Goal: Information Seeking & Learning: Learn about a topic

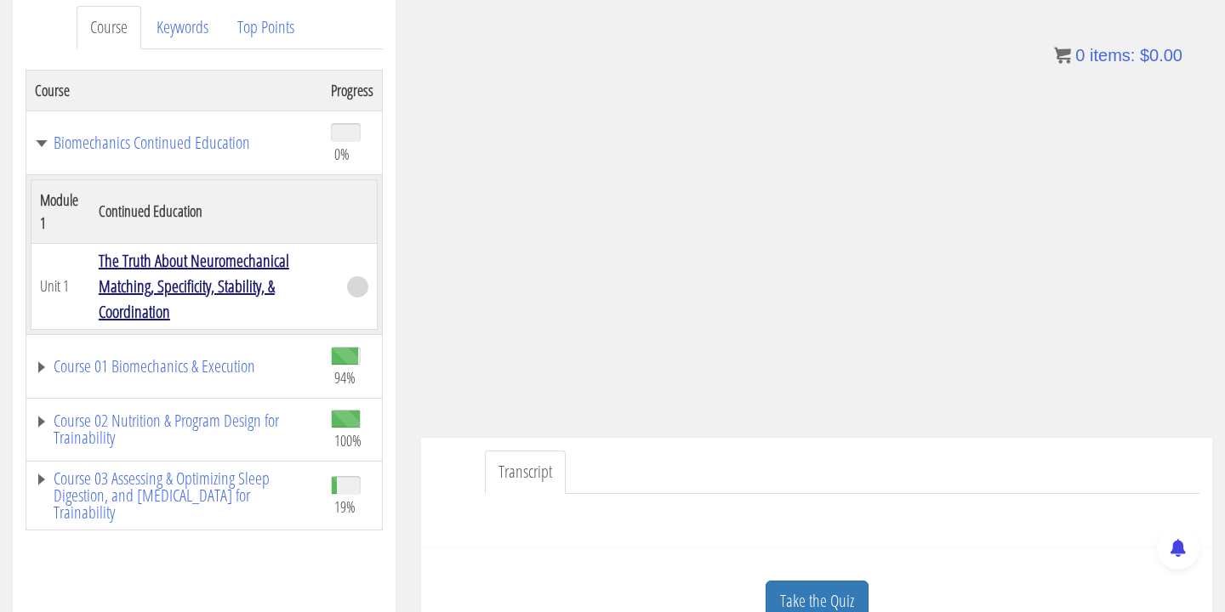
click at [196, 287] on link "The Truth About Neuromechanical Matching, Specificity, Stability, & Coordination" at bounding box center [194, 286] width 191 height 74
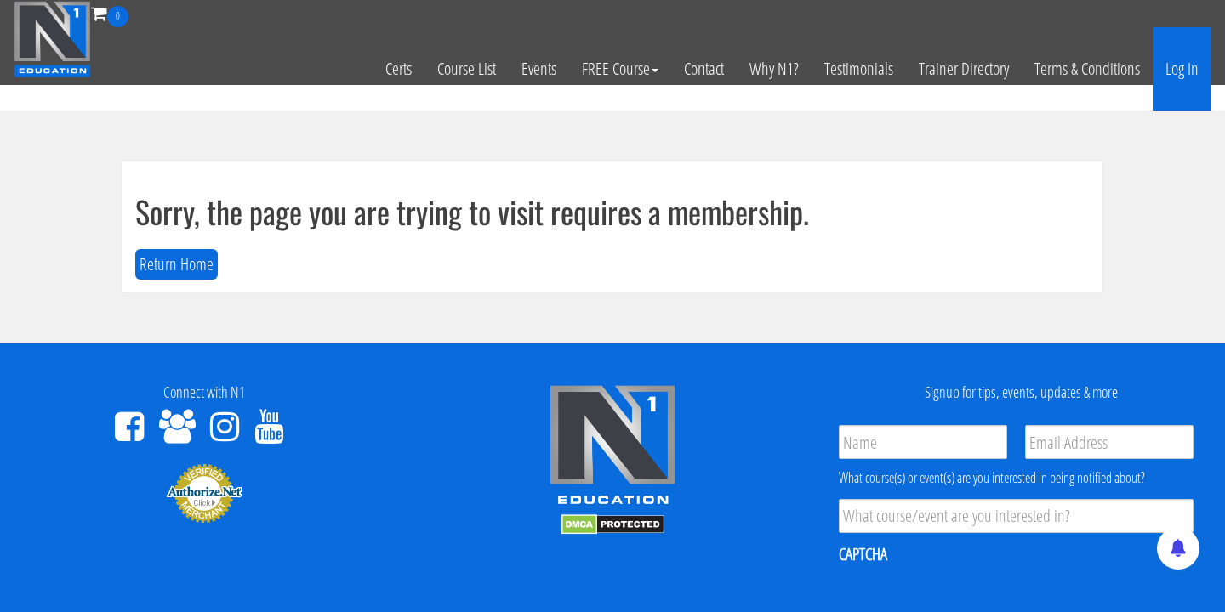
click at [1160, 64] on link "Log In" at bounding box center [1182, 68] width 59 height 83
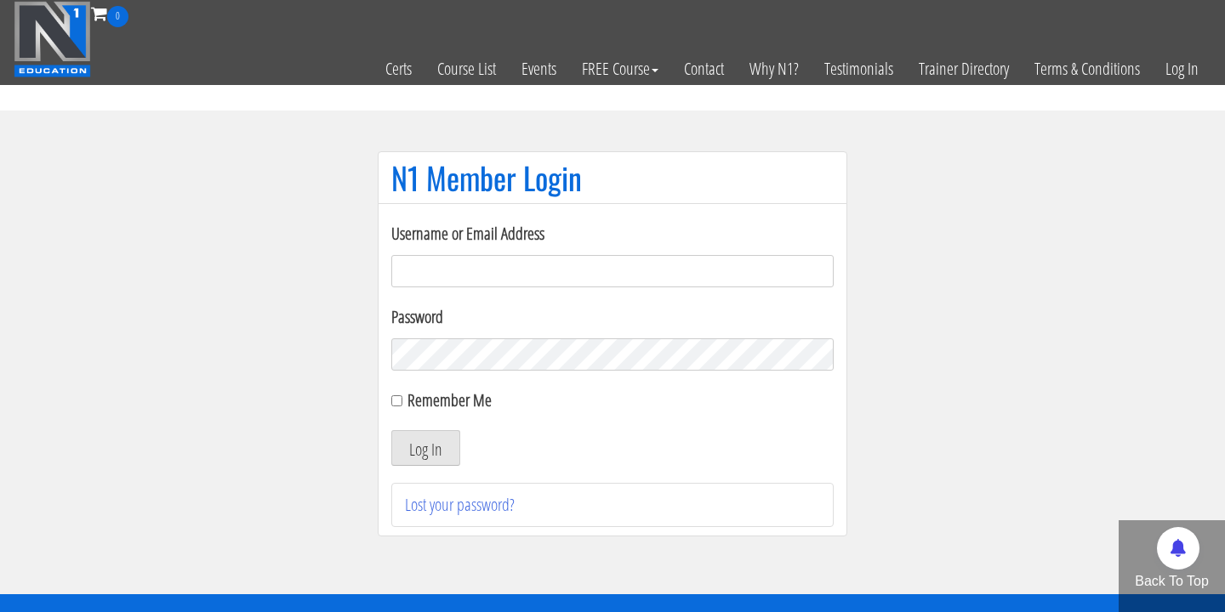
click at [703, 265] on input "Username or Email Address" at bounding box center [612, 271] width 442 height 32
type input "joshua.sahertian@gmail.com"
click at [391, 430] on button "Log In" at bounding box center [425, 448] width 69 height 36
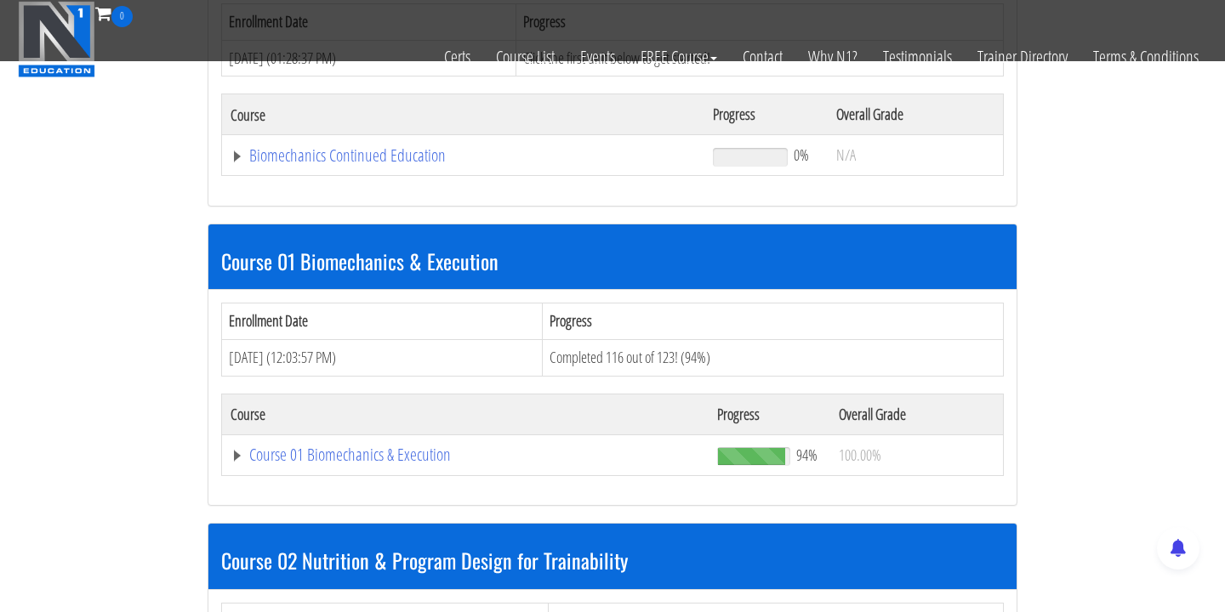
scroll to position [317, 0]
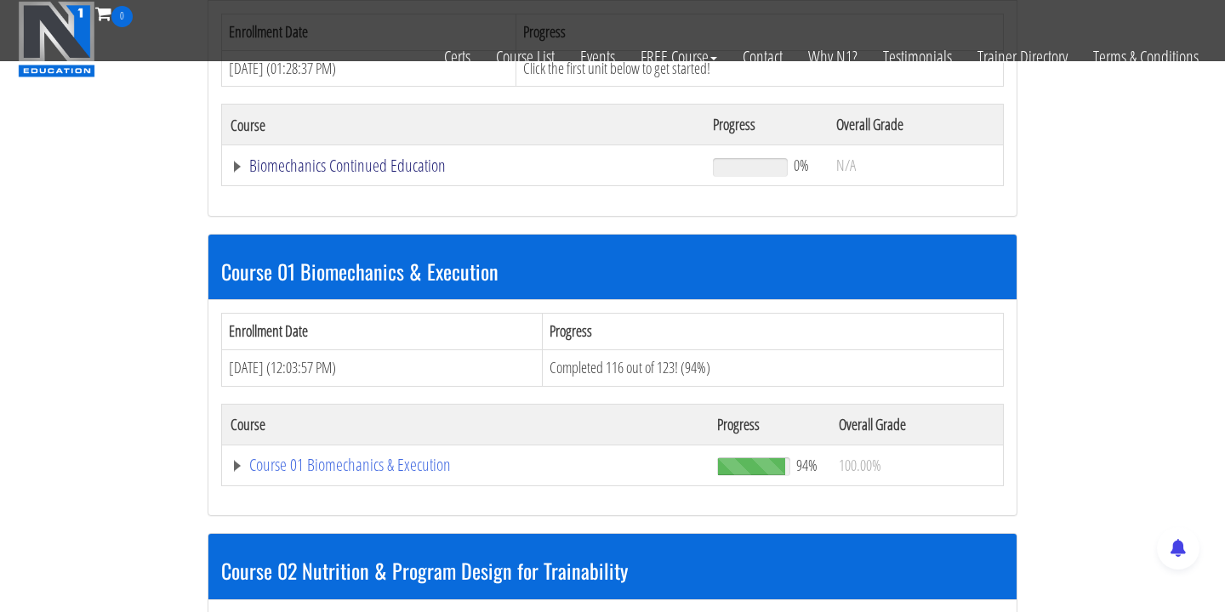
click at [375, 172] on link "Biomechanics Continued Education" at bounding box center [463, 165] width 465 height 17
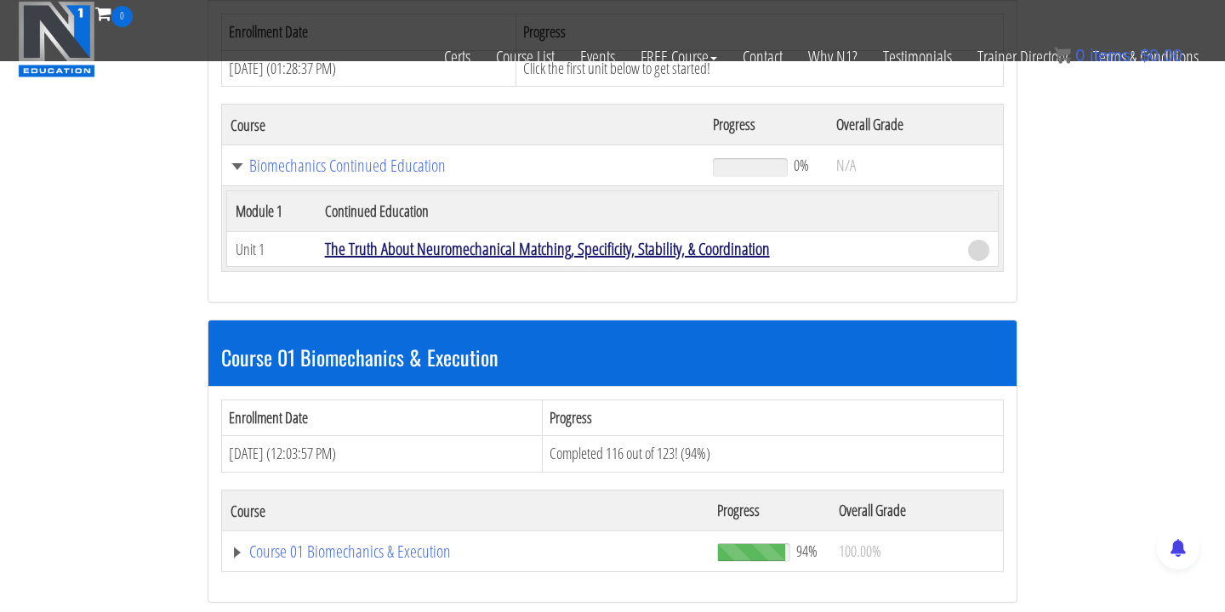
click at [482, 256] on link "The Truth About Neuromechanical Matching, Specificity, Stability, & Coordination" at bounding box center [547, 248] width 445 height 23
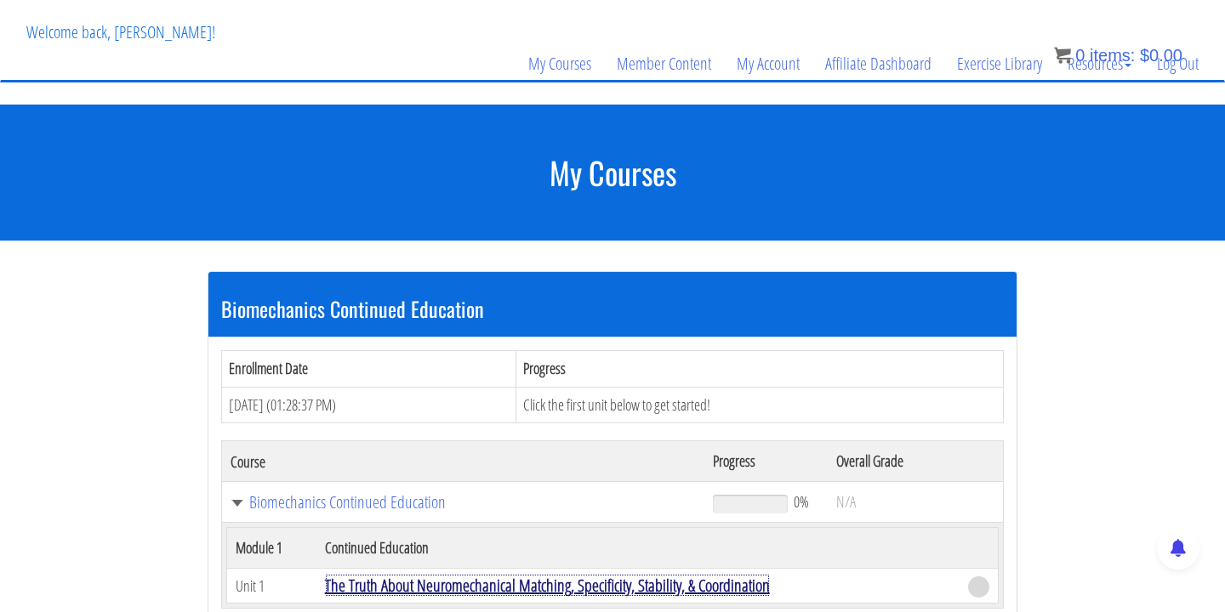
scroll to position [0, 0]
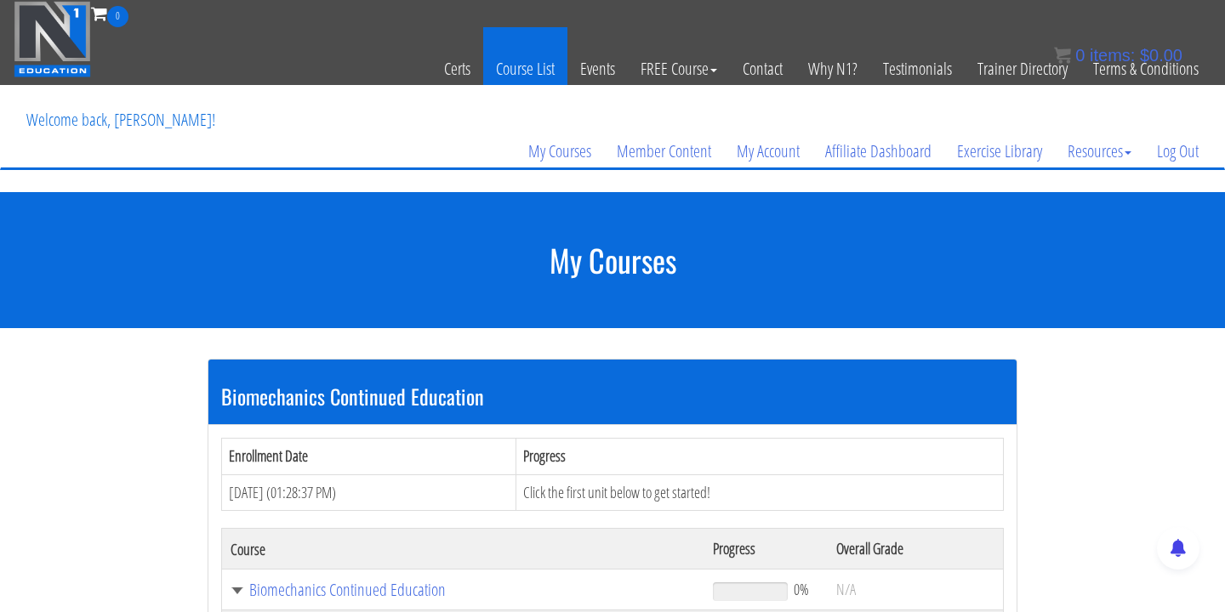
click at [505, 72] on link "Course List" at bounding box center [525, 68] width 84 height 83
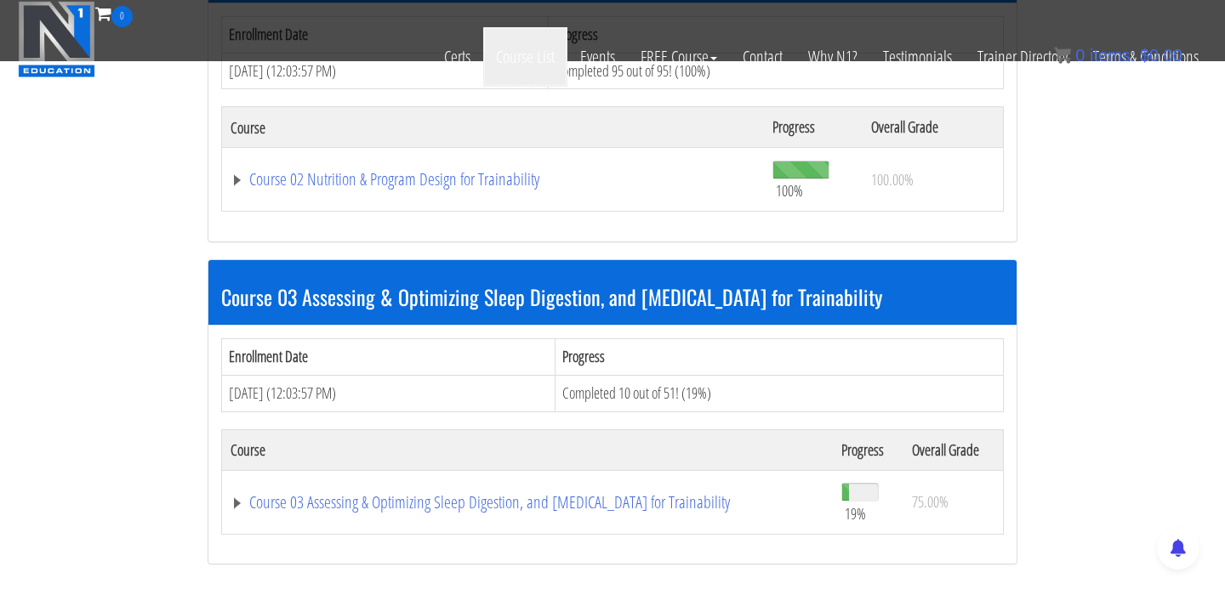
scroll to position [1136, 0]
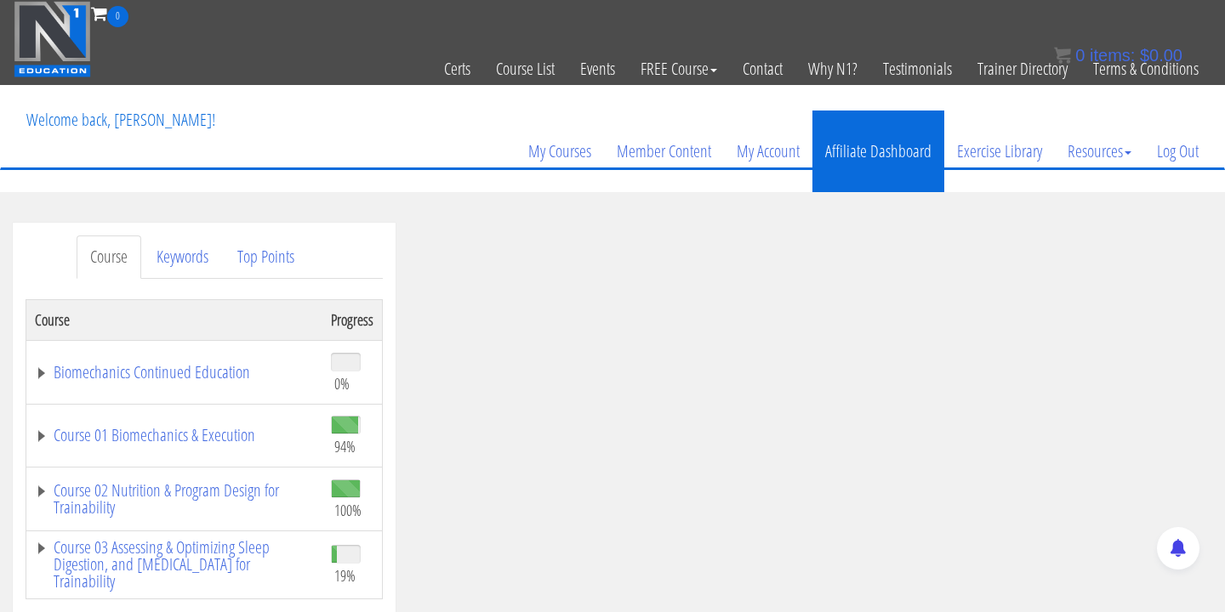
click at [847, 139] on link "Affiliate Dashboard" at bounding box center [878, 152] width 132 height 82
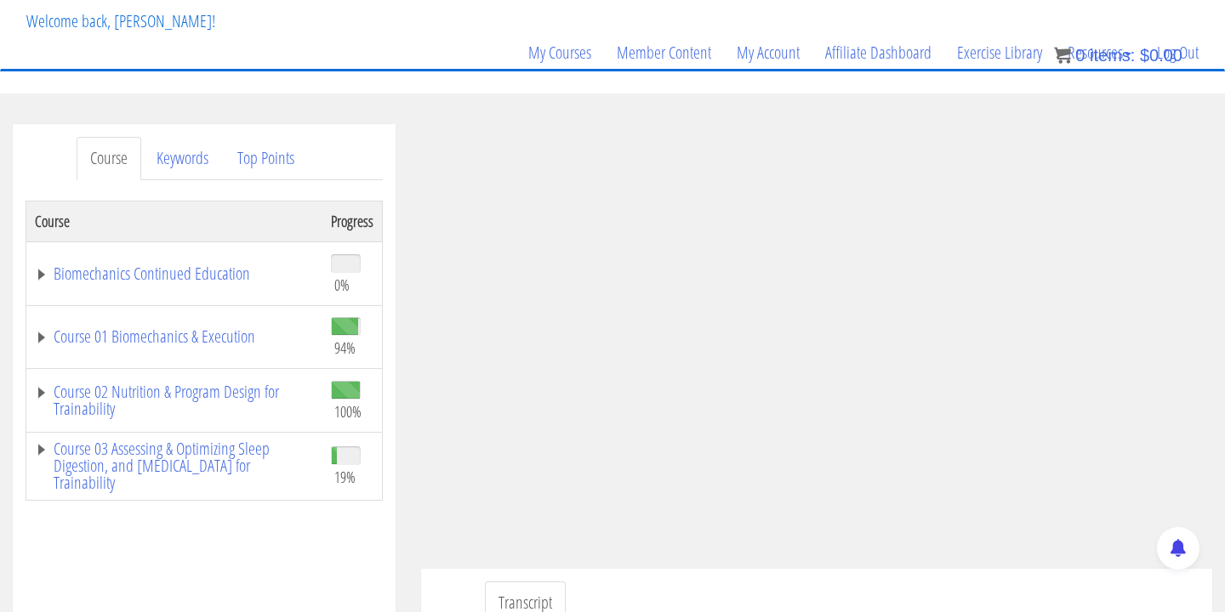
scroll to position [100, 0]
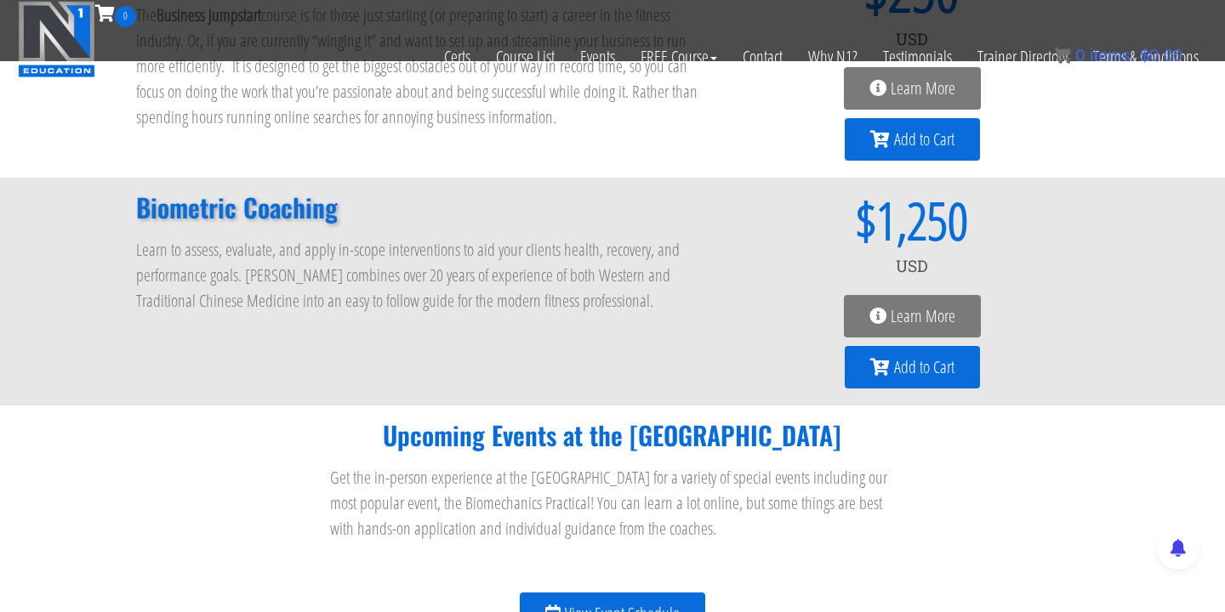
scroll to position [1905, 0]
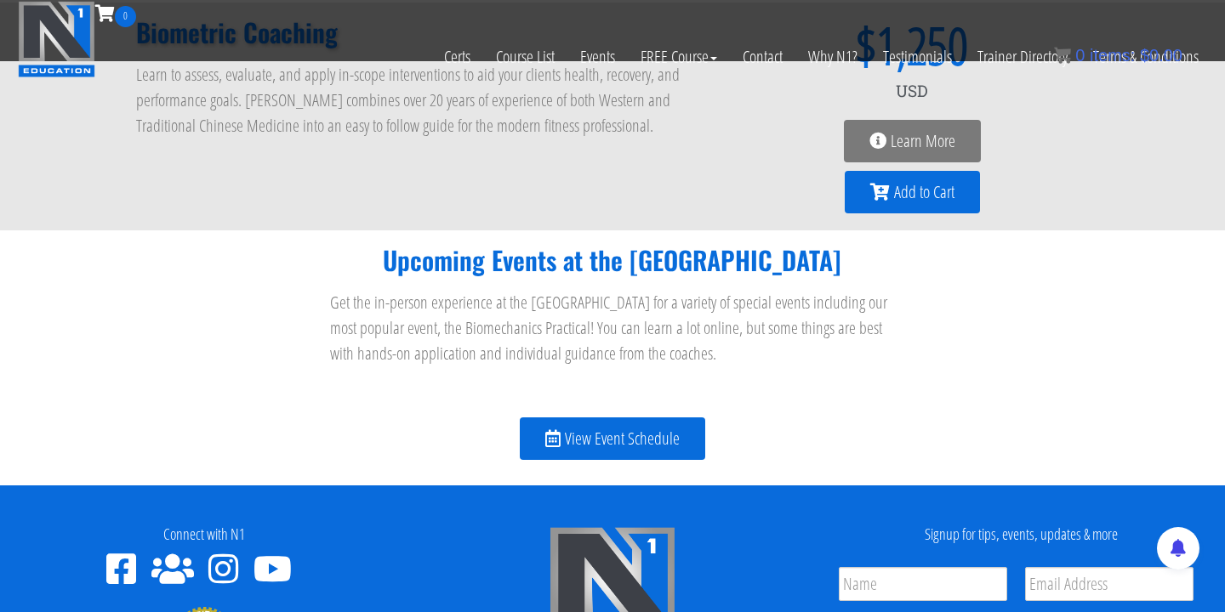
click at [672, 447] on span "View Event Schedule" at bounding box center [622, 438] width 115 height 17
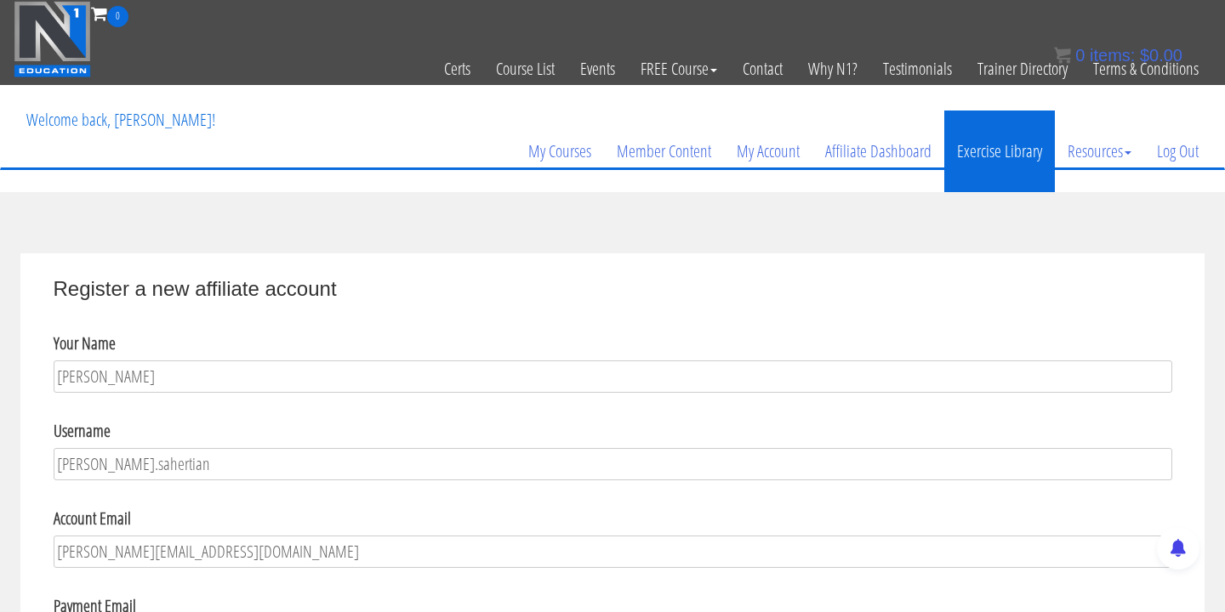
click at [971, 153] on link "Exercise Library" at bounding box center [999, 152] width 111 height 82
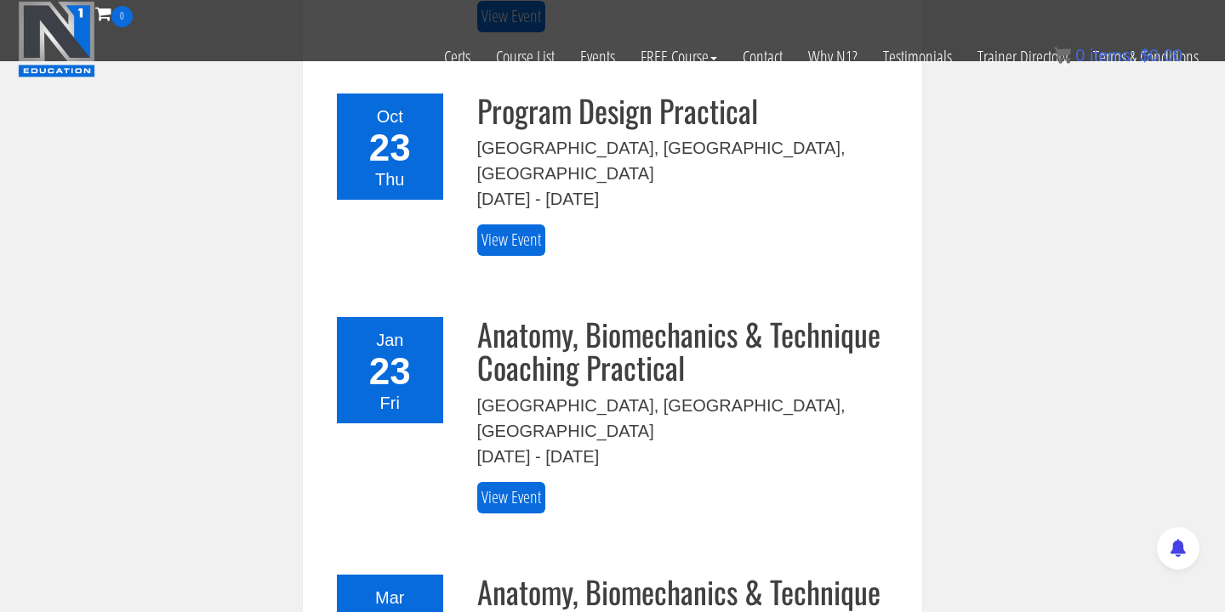
scroll to position [1164, 0]
